Goal: Transaction & Acquisition: Purchase product/service

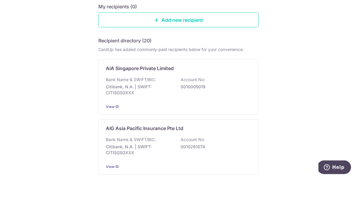
scroll to position [55, 0]
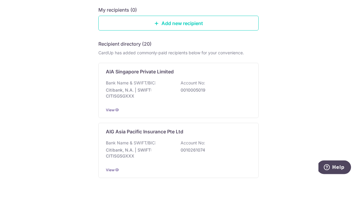
click at [222, 54] on link "Add new recipient" at bounding box center [178, 61] width 160 height 15
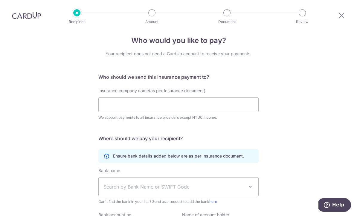
scroll to position [8, 0]
click at [221, 113] on input "Insurance company name(as per Insurance document)" at bounding box center [178, 105] width 160 height 15
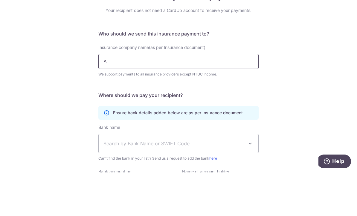
type input "Ai"
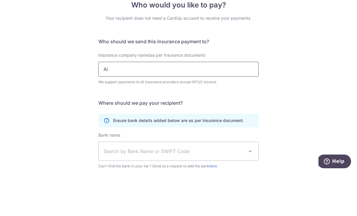
scroll to position [0, 0]
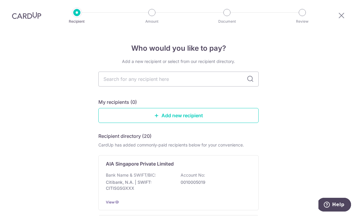
click at [199, 173] on div "Bank Name & SWIFT/BIC: Citibank, N.A. | SWIFT: CITISGSGXXX Account No: 00100050…" at bounding box center [178, 184] width 145 height 22
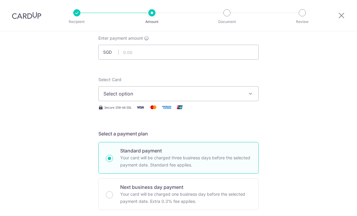
scroll to position [36, 0]
click at [251, 97] on icon "button" at bounding box center [251, 94] width 6 height 6
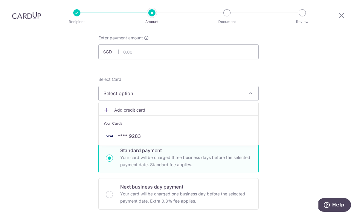
click at [137, 140] on span "**** 9283" at bounding box center [129, 136] width 23 height 7
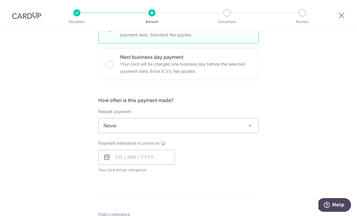
scroll to position [167, 0]
click at [237, 127] on span "Never" at bounding box center [179, 125] width 160 height 14
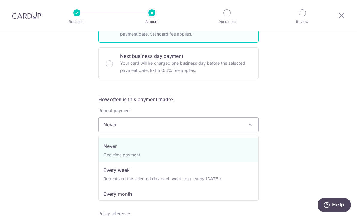
select select "3"
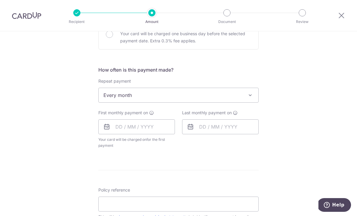
scroll to position [197, 0]
click at [158, 132] on input "text" at bounding box center [136, 126] width 77 height 15
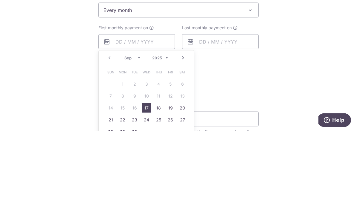
scroll to position [20, 0]
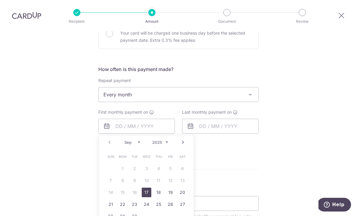
click at [149, 188] on link "17" at bounding box center [147, 193] width 10 height 10
type input "[DATE]"
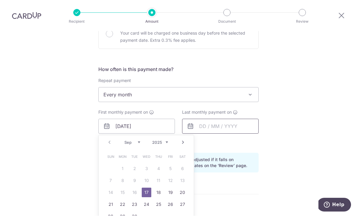
click at [242, 119] on input "text" at bounding box center [220, 126] width 77 height 15
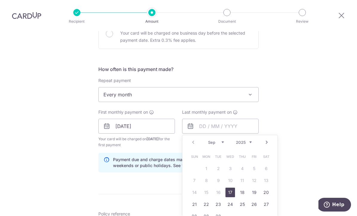
click at [243, 141] on select "2025 2026 2027 2028 2029 2030 2031 2032 2033 2034 2035" at bounding box center [244, 143] width 16 height 5
click at [221, 141] on select "Jan Feb Mar Apr May Jun [DATE] Aug Sep Oct Nov Dec" at bounding box center [216, 143] width 16 height 5
click at [242, 188] on link "17" at bounding box center [242, 193] width 10 height 10
type input "[DATE]"
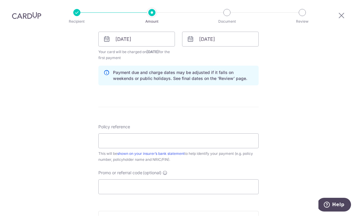
scroll to position [284, 0]
click at [224, 134] on input "Policy reference" at bounding box center [178, 141] width 160 height 15
type input "U127189901"
click at [171, 180] on input "Promo or referral code (optional)" at bounding box center [178, 187] width 160 height 15
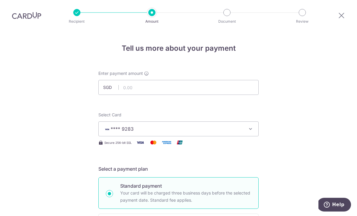
scroll to position [0, 0]
type input "Rec185"
click at [169, 80] on input "text" at bounding box center [178, 87] width 160 height 15
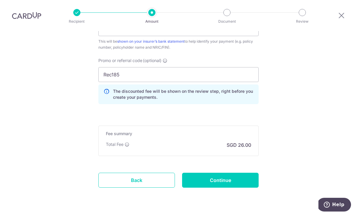
scroll to position [396, 0]
click at [228, 174] on input "Continue" at bounding box center [220, 181] width 77 height 15
type input "1,000.00"
type input "Create Schedule"
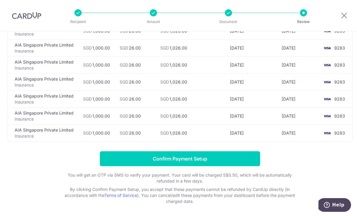
scroll to position [224, 0]
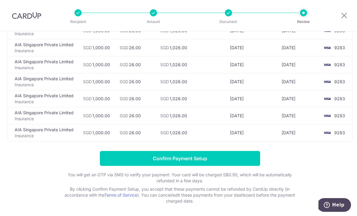
click at [227, 162] on input "Confirm Payment Setup" at bounding box center [180, 158] width 160 height 15
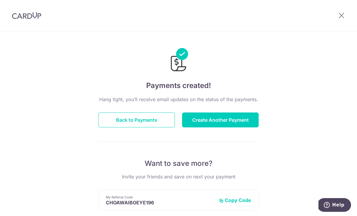
click at [24, 13] on img at bounding box center [26, 15] width 29 height 7
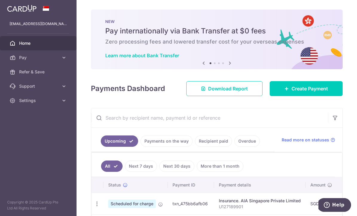
click at [0, 0] on icon "button" at bounding box center [0, 0] width 0 height 0
click at [67, 98] on link "Settings" at bounding box center [38, 101] width 77 height 14
click at [31, 132] on span "Logout" at bounding box center [38, 129] width 39 height 6
